Goal: Transaction & Acquisition: Obtain resource

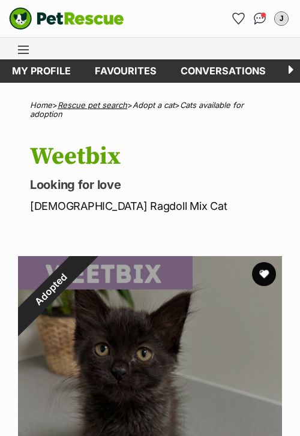
click at [102, 105] on link "Rescue pet search" at bounding box center [93, 105] width 70 height 10
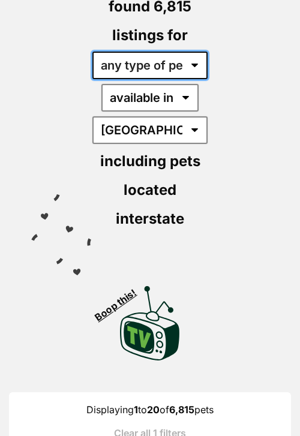
click at [171, 71] on select "any type of pet cats dogs other pets" at bounding box center [149, 66] width 115 height 28
select select "Dogs"
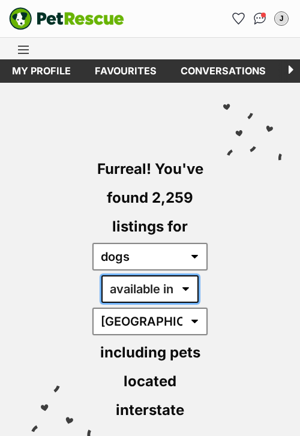
click at [172, 288] on select "available in located in" at bounding box center [149, 290] width 97 height 28
select select "disabled"
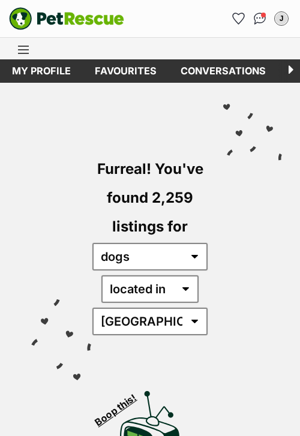
click at [174, 324] on select "[GEOGRAPHIC_DATA] [GEOGRAPHIC_DATA] [GEOGRAPHIC_DATA] [GEOGRAPHIC_DATA] [GEOGRA…" at bounding box center [149, 322] width 115 height 28
select select "QLD"
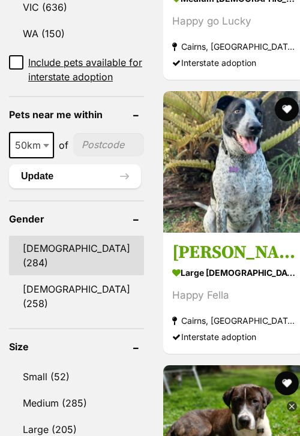
click at [90, 249] on link "Male (284)" at bounding box center [76, 256] width 135 height 40
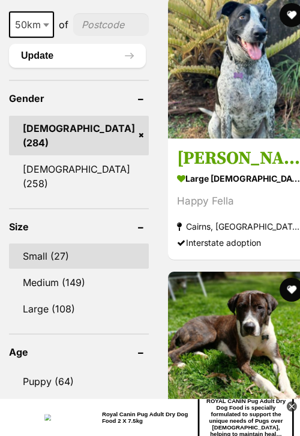
click at [71, 244] on link "Small (27)" at bounding box center [79, 256] width 140 height 25
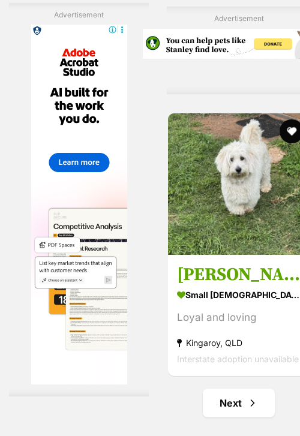
scroll to position [6116, 0]
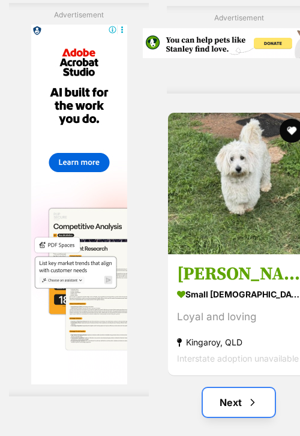
click at [203, 388] on link "Next" at bounding box center [239, 402] width 72 height 29
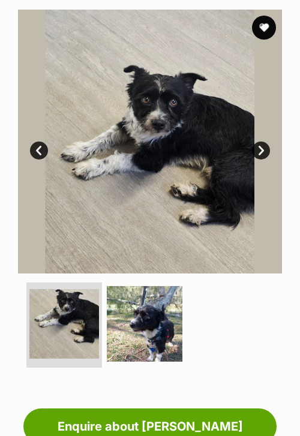
scroll to position [301, 0]
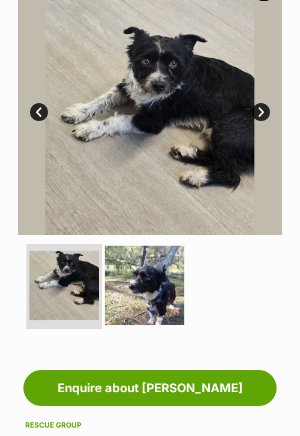
click at [146, 295] on img at bounding box center [144, 285] width 79 height 79
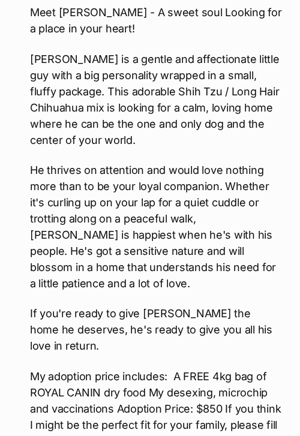
scroll to position [1368, 0]
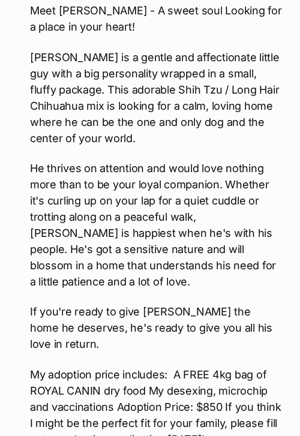
click at [149, 276] on p "He thrives on attention and would love nothing more than to be your loyal compa…" at bounding box center [156, 225] width 252 height 130
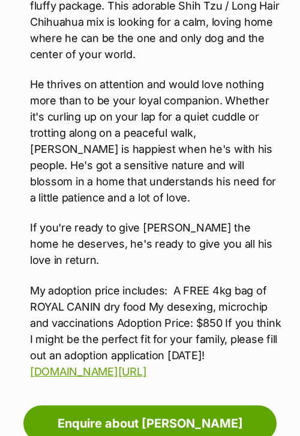
scroll to position [0, 0]
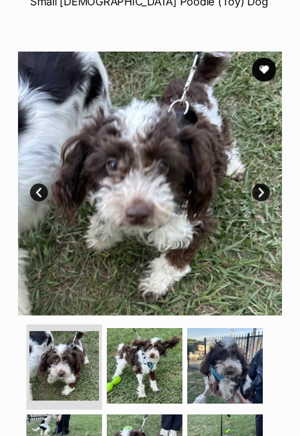
scroll to position [215, 0]
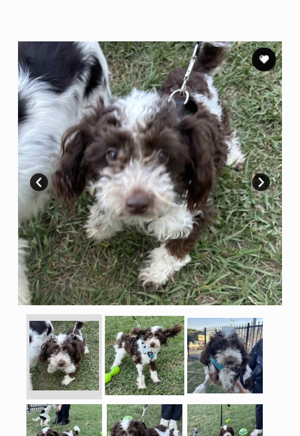
click at [151, 356] on img at bounding box center [144, 355] width 79 height 79
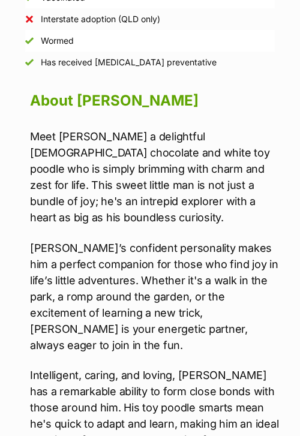
scroll to position [1212, 0]
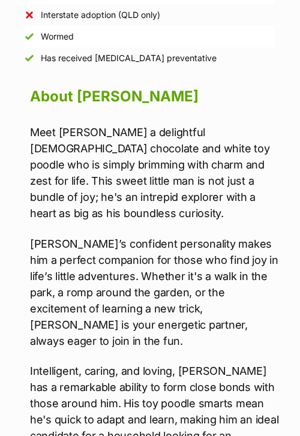
click at [151, 216] on div "Meet [PERSON_NAME] a delightful [DEMOGRAPHIC_DATA] chocolate and white toy pood…" at bounding box center [156, 323] width 252 height 399
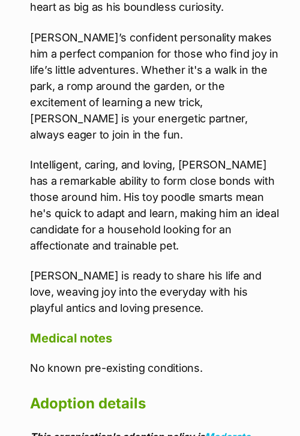
scroll to position [1425, 0]
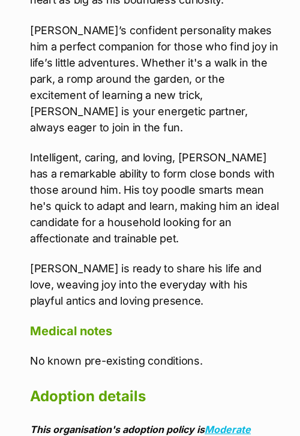
click at [186, 217] on p "Intelligent, caring, and loving, [PERSON_NAME] has a remarkable ability to form…" at bounding box center [156, 197] width 252 height 97
click at [201, 213] on p "Intelligent, caring, and loving, [PERSON_NAME] has a remarkable ability to form…" at bounding box center [156, 197] width 252 height 97
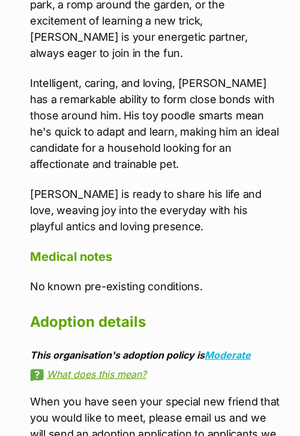
click at [159, 222] on div "About [PERSON_NAME] Meet [PERSON_NAME] a delightful [DEMOGRAPHIC_DATA] chocolat…" at bounding box center [156, 165] width 252 height 740
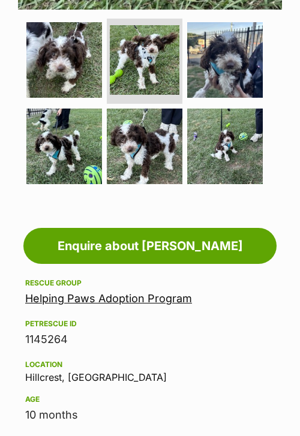
scroll to position [0, 180]
click at [105, 304] on link "Helping Paws Adoption Program" at bounding box center [108, 298] width 167 height 13
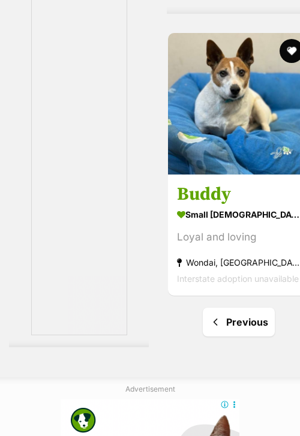
scroll to position [2579, 0]
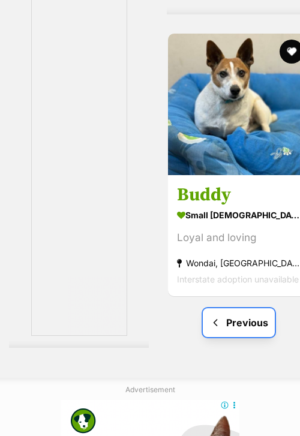
click at [220, 309] on link "Previous" at bounding box center [239, 323] width 72 height 29
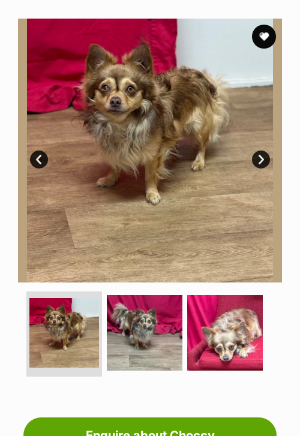
scroll to position [256, 0]
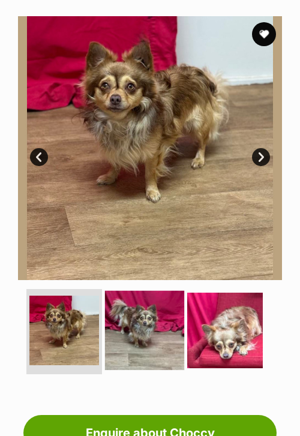
click at [152, 320] on img at bounding box center [144, 330] width 79 height 79
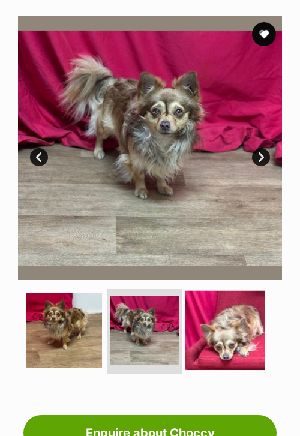
click at [216, 312] on img at bounding box center [225, 330] width 79 height 79
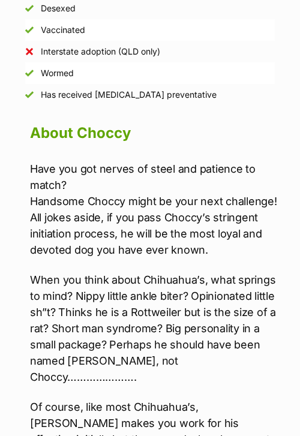
scroll to position [0, 0]
click at [142, 252] on div "Have you got nerves of steel and patience to match? Handsome Choccy might be yo…" at bounding box center [156, 376] width 252 height 431
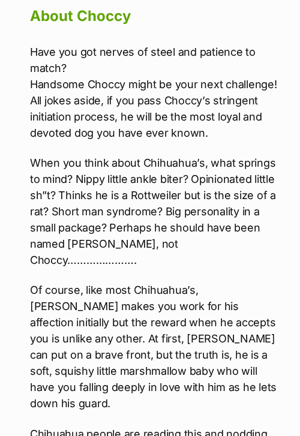
scroll to position [1226, 0]
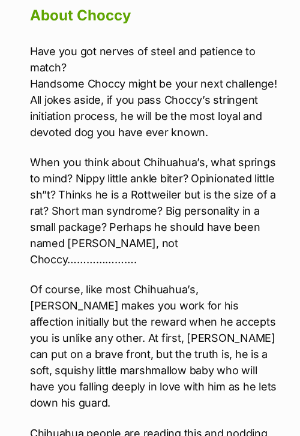
click at [146, 370] on p "Of course, like most Chihuahua’s, Choccy makes you work for his affection initi…" at bounding box center [156, 347] width 252 height 130
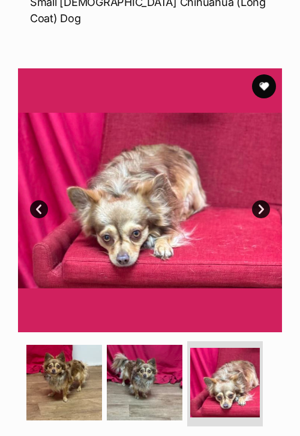
scroll to position [197, 0]
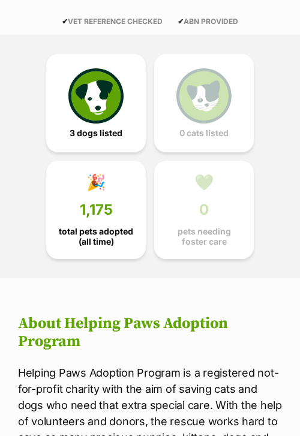
scroll to position [287, 0]
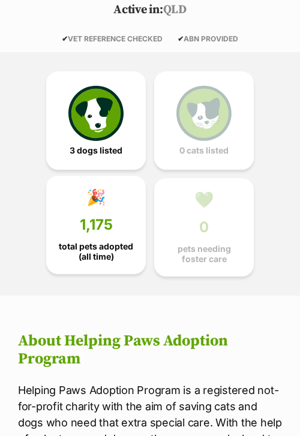
click at [82, 225] on span "1,175" at bounding box center [96, 225] width 33 height 17
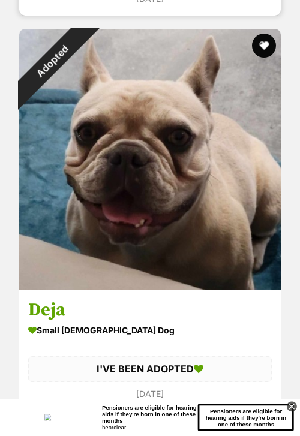
scroll to position [12832, 0]
